Goal: Find specific page/section: Find specific page/section

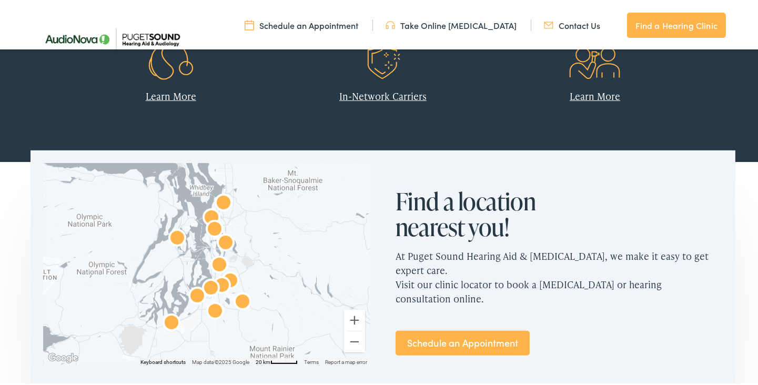
scroll to position [579, 0]
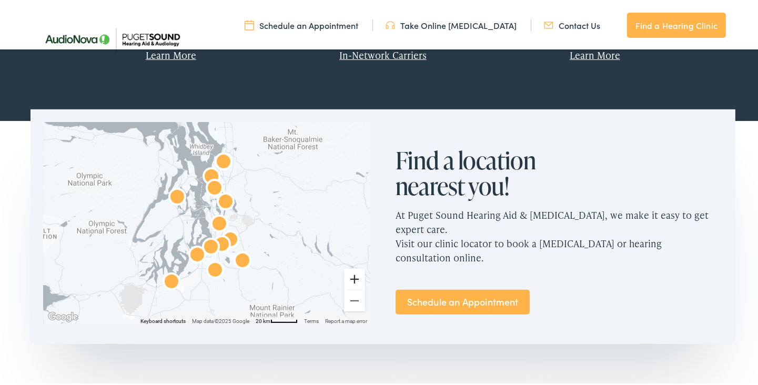
click at [346, 276] on button "Zoom in" at bounding box center [354, 277] width 21 height 21
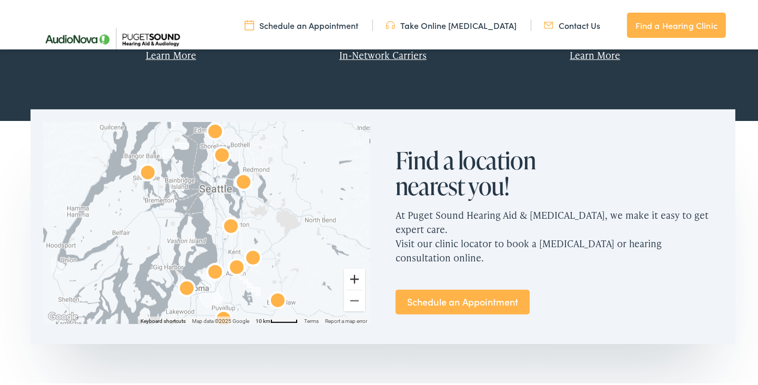
click at [346, 276] on button "Zoom in" at bounding box center [354, 277] width 21 height 21
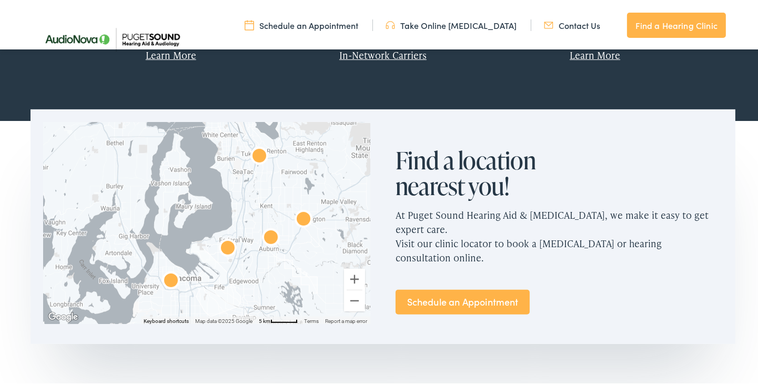
drag, startPoint x: 287, startPoint y: 226, endPoint x: 292, endPoint y: 155, distance: 71.2
click at [292, 151] on div at bounding box center [206, 221] width 327 height 202
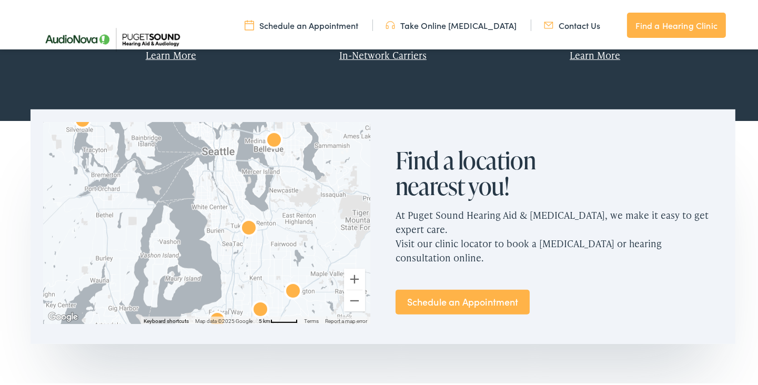
drag, startPoint x: 278, startPoint y: 184, endPoint x: 269, endPoint y: 248, distance: 64.7
click at [269, 248] on div at bounding box center [206, 221] width 327 height 202
click at [246, 225] on img "AudioNova" at bounding box center [248, 227] width 25 height 25
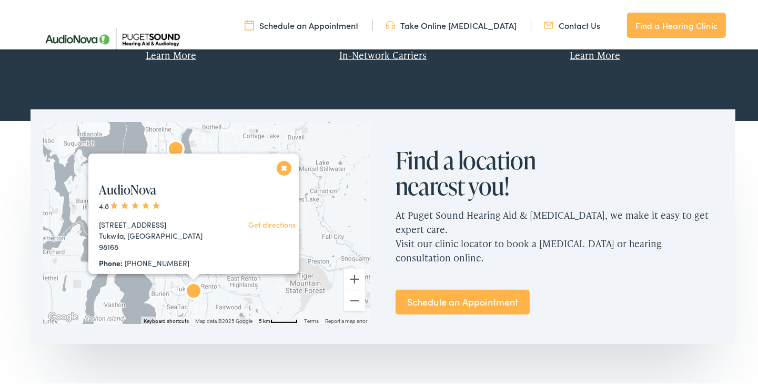
click at [241, 273] on div "Currently Closed" at bounding box center [267, 278] width 57 height 11
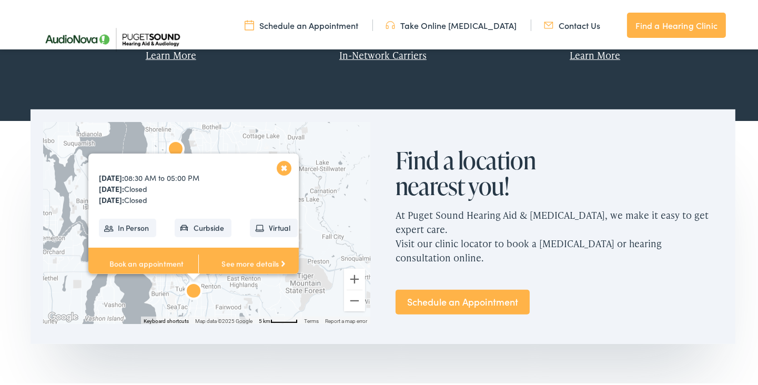
click at [282, 168] on button "Close" at bounding box center [284, 166] width 18 height 18
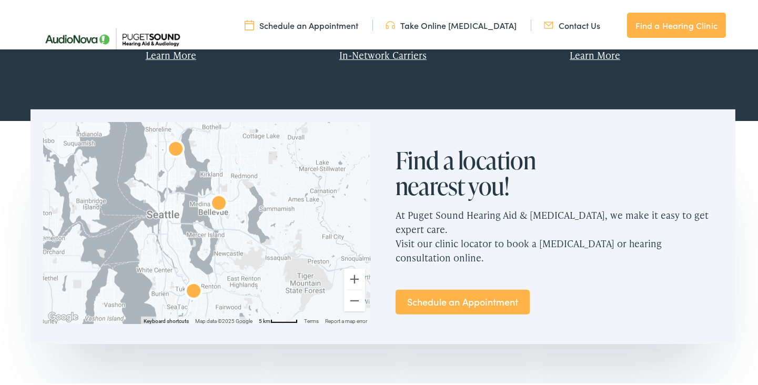
click at [188, 286] on img "AudioNova" at bounding box center [193, 290] width 25 height 25
